Goal: Task Accomplishment & Management: Check status

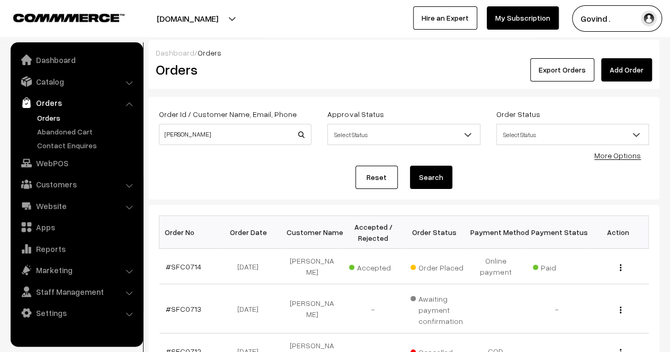
type input "[PERSON_NAME]"
click at [410, 166] on button "Search" at bounding box center [431, 177] width 42 height 23
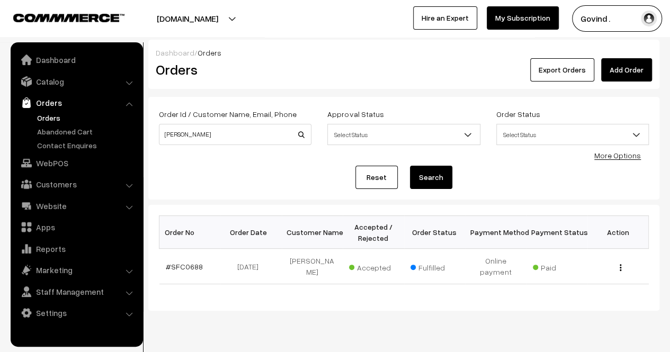
scroll to position [26, 0]
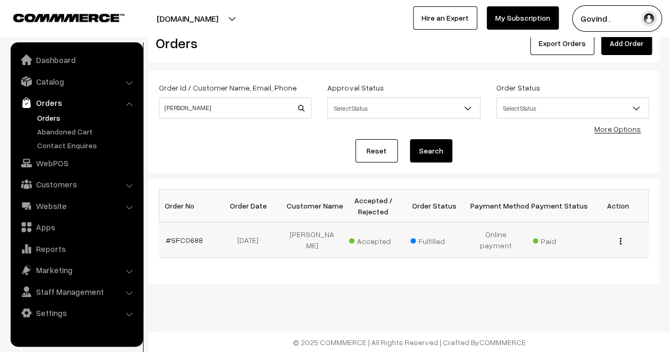
click at [620, 243] on img "button" at bounding box center [621, 241] width 2 height 7
click at [576, 255] on link "View" at bounding box center [573, 248] width 90 height 23
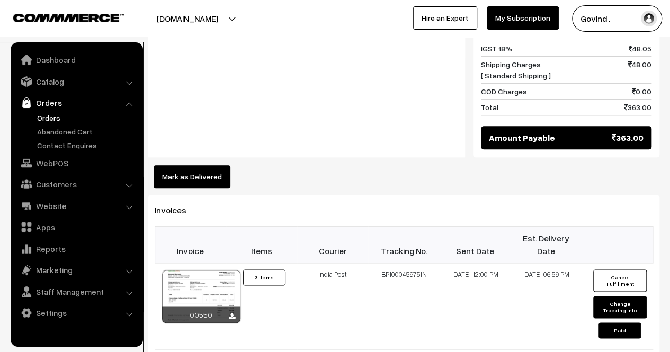
scroll to position [518, 0]
